Goal: Information Seeking & Learning: Find specific fact

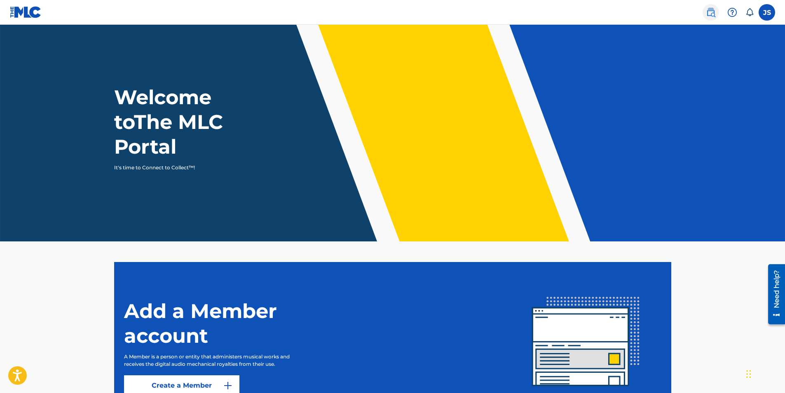
click at [713, 14] on img at bounding box center [711, 12] width 10 height 10
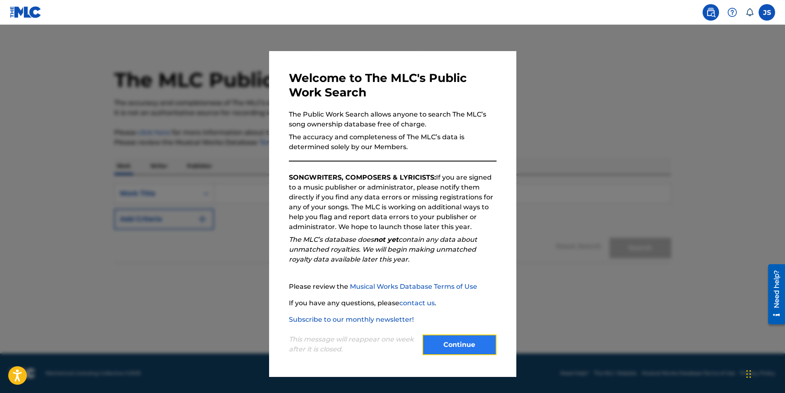
click at [476, 340] on button "Continue" at bounding box center [459, 345] width 74 height 21
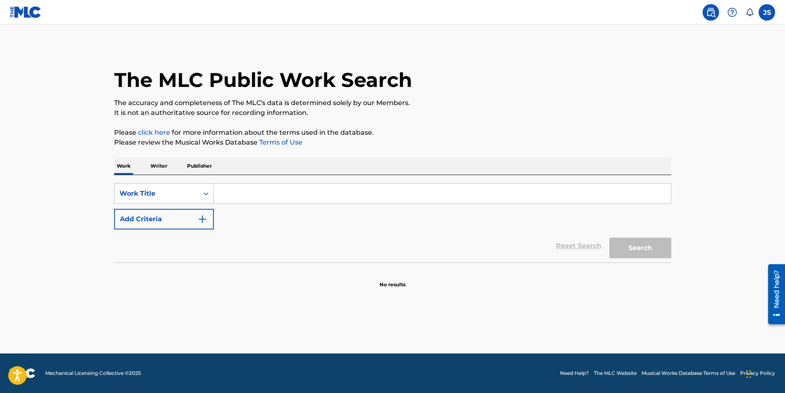
click at [291, 197] on input "Search Form" at bounding box center [442, 194] width 457 height 20
drag, startPoint x: 738, startPoint y: 68, endPoint x: 701, endPoint y: 73, distance: 37.8
click at [738, 68] on main "The MLC Public Work Search The accuracy and completeness of The MLC's data is d…" at bounding box center [392, 189] width 785 height 329
click at [269, 194] on input "Search Form" at bounding box center [442, 194] width 457 height 20
click at [235, 197] on input "Search Form" at bounding box center [442, 194] width 457 height 20
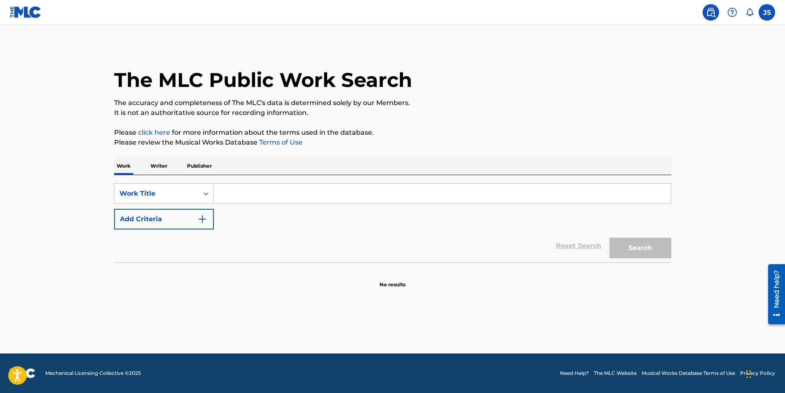
paste input "USA2P2524156"
click at [629, 245] on button "Search" at bounding box center [641, 248] width 62 height 21
click at [219, 192] on input "USA2P2524156" at bounding box center [442, 194] width 457 height 20
drag, startPoint x: 305, startPoint y: 193, endPoint x: 226, endPoint y: 192, distance: 79.1
click at [226, 192] on input "USA2P2524156" at bounding box center [442, 194] width 457 height 20
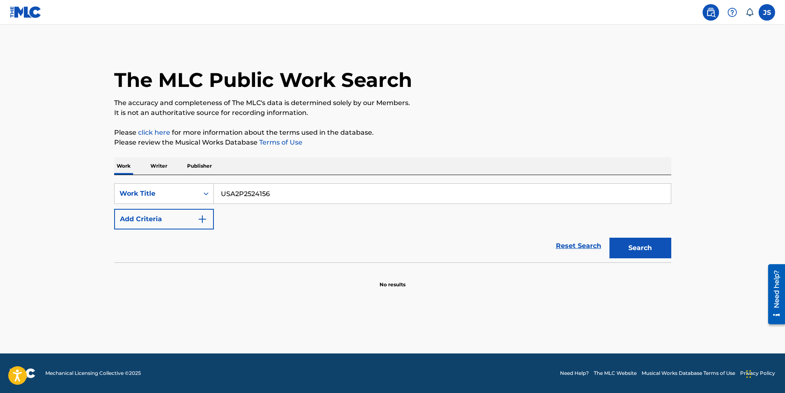
type input "U"
click at [610, 238] on button "Search" at bounding box center [641, 248] width 62 height 21
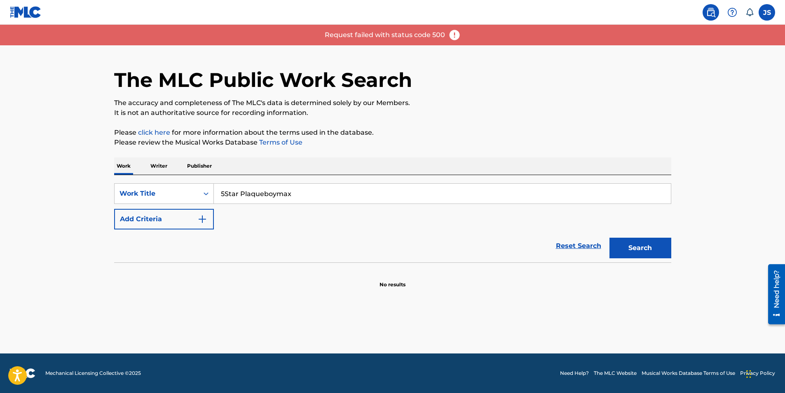
drag, startPoint x: 367, startPoint y: 199, endPoint x: 240, endPoint y: 181, distance: 128.2
click at [238, 183] on div "5Star Plaqueboymax" at bounding box center [443, 193] width 458 height 21
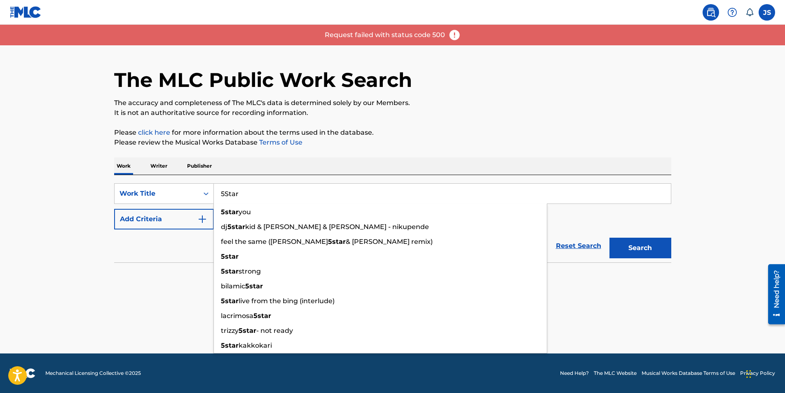
click at [610, 238] on button "Search" at bounding box center [641, 248] width 62 height 21
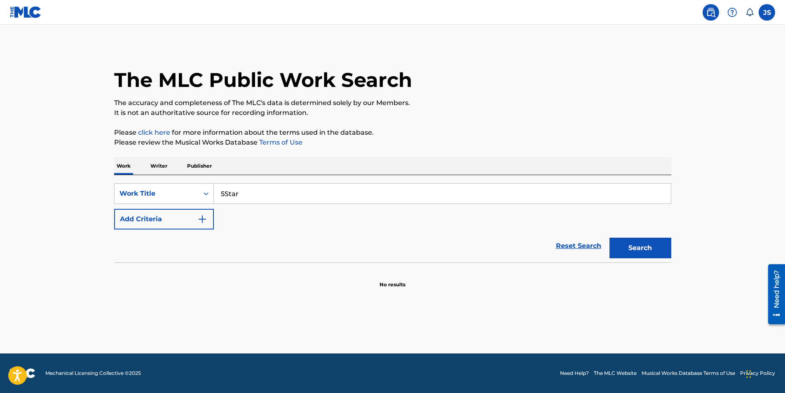
click at [271, 199] on input "5Star" at bounding box center [442, 194] width 457 height 20
click at [277, 193] on input "5Star" at bounding box center [442, 194] width 457 height 20
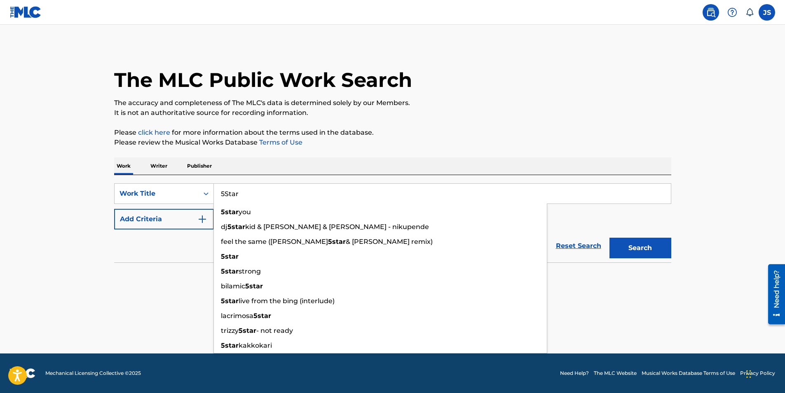
click at [110, 188] on div "The MLC Public Work Search The accuracy and completeness of The MLC's data is d…" at bounding box center [392, 166] width 577 height 243
drag, startPoint x: 242, startPoint y: 191, endPoint x: 153, endPoint y: 190, distance: 89.0
click at [153, 190] on div "SearchWithCriteria447170ad-5c31-41ec-ac0b-c98c3f98cc91 Work Title 5Star 5star y…" at bounding box center [392, 193] width 557 height 21
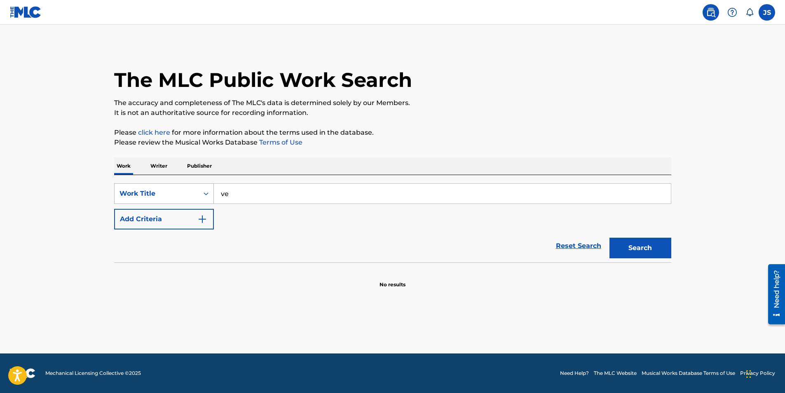
type input "v"
type input "h"
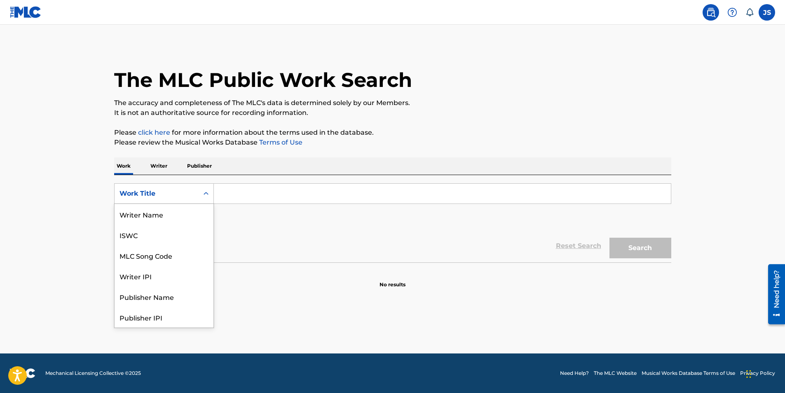
click at [175, 196] on div "Work Title" at bounding box center [157, 194] width 74 height 10
click at [157, 242] on div "ISWC" at bounding box center [164, 235] width 99 height 21
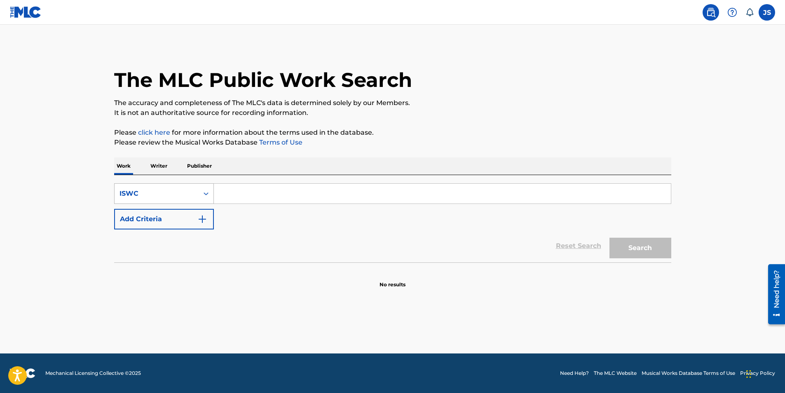
click at [164, 195] on div "ISWC" at bounding box center [157, 194] width 74 height 10
click at [250, 193] on input "Search Form" at bounding box center [442, 194] width 457 height 20
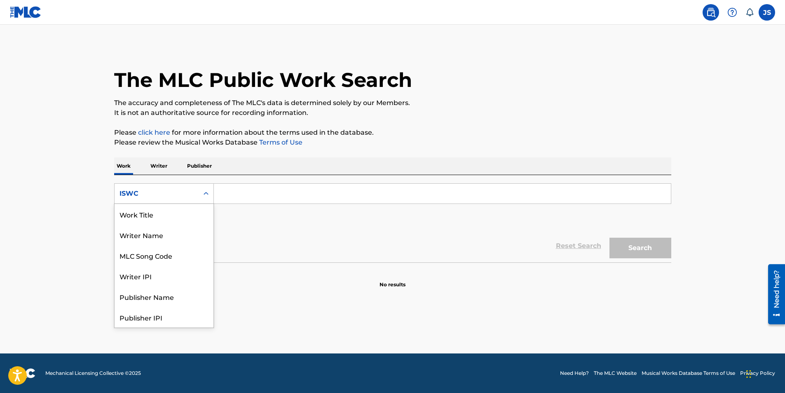
click at [164, 195] on div "ISWC" at bounding box center [157, 194] width 74 height 10
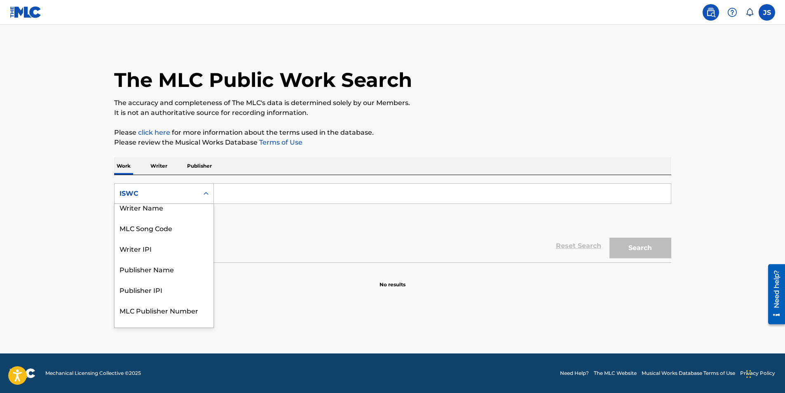
scroll to position [41, 0]
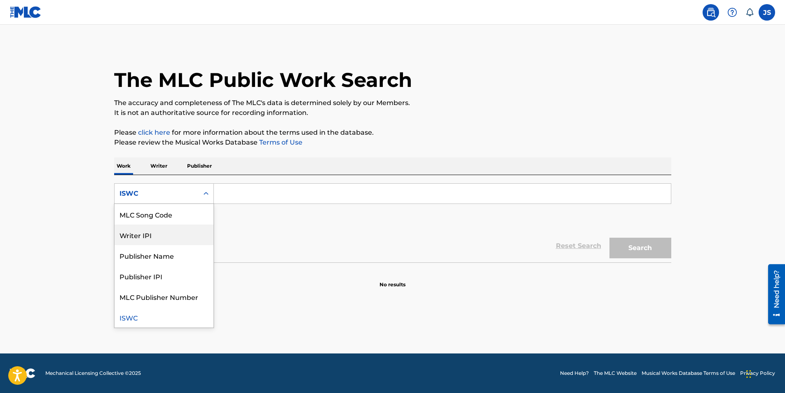
click at [278, 225] on div "SearchWithCriteria0095e98d-20d5-4aba-9e57-eebc6433198a 8 results available. Use…" at bounding box center [392, 206] width 557 height 46
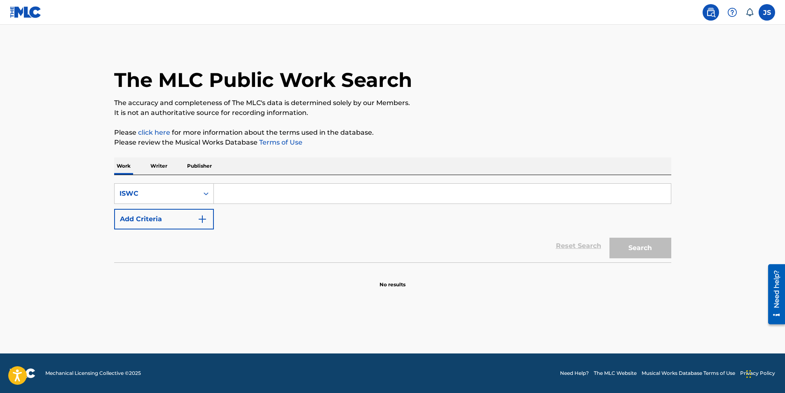
click at [251, 190] on input "Search Form" at bounding box center [442, 194] width 457 height 20
paste input "USA2P2524156"
type input "USA2P2524156"
click at [628, 244] on button "Search" at bounding box center [641, 248] width 62 height 21
